Goal: Complete application form: Complete application form

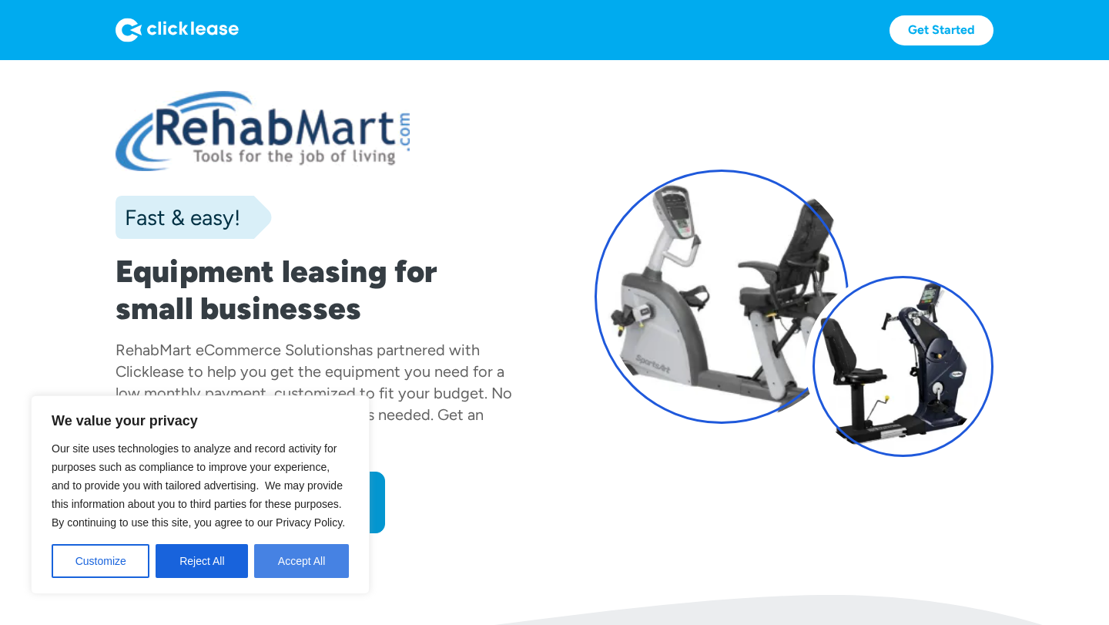
click at [285, 561] on button "Accept All" at bounding box center [301, 561] width 95 height 34
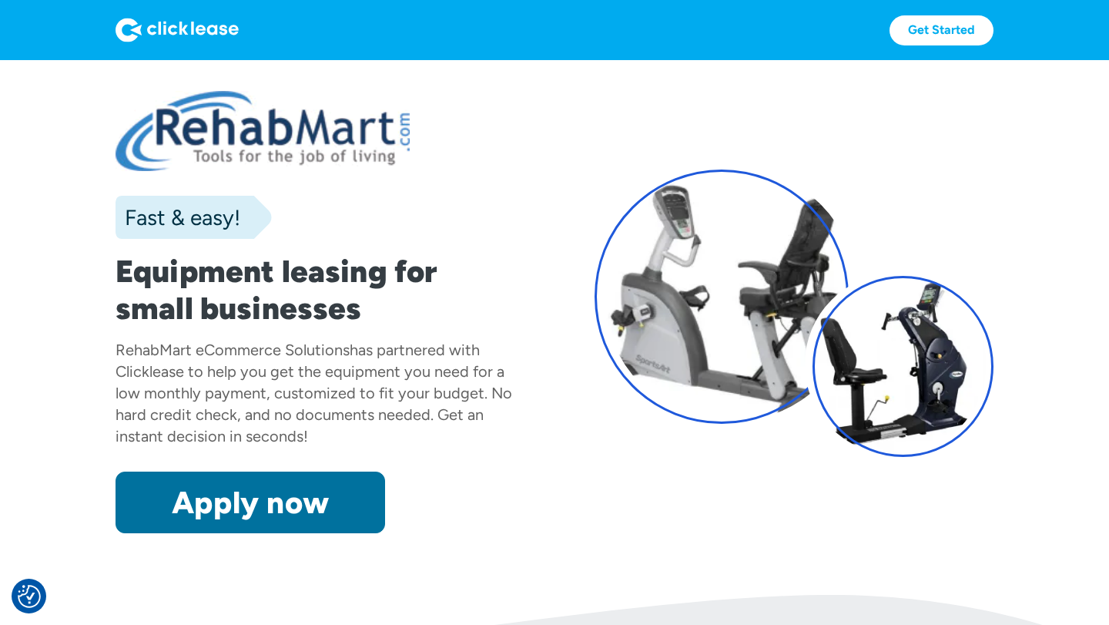
click at [244, 506] on link "Apply now" at bounding box center [251, 502] width 270 height 62
